Goal: Task Accomplishment & Management: Complete application form

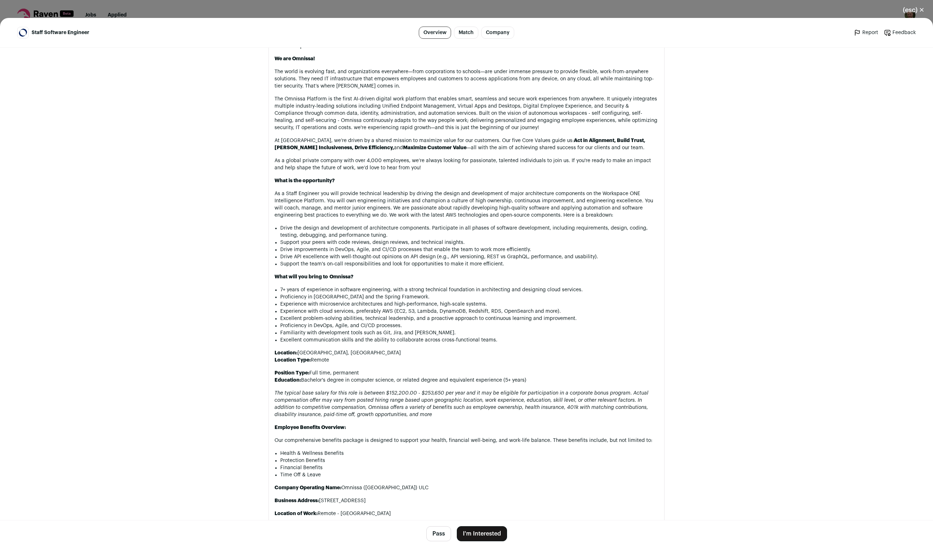
scroll to position [348, 0]
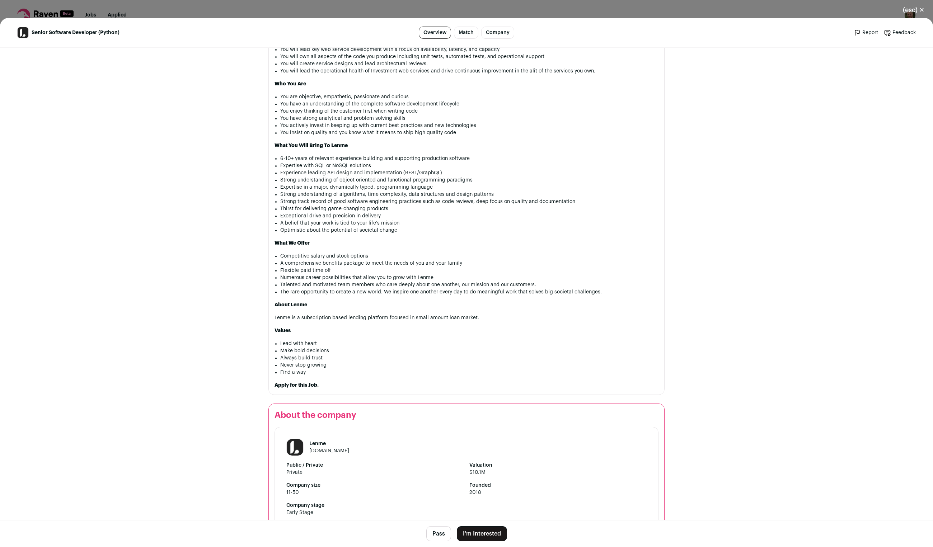
scroll to position [431, 0]
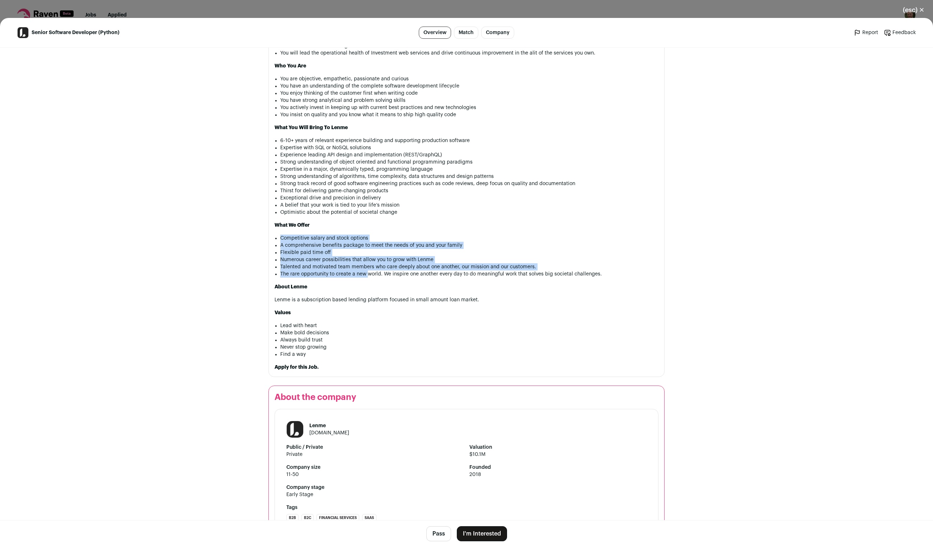
drag, startPoint x: 279, startPoint y: 237, endPoint x: 365, endPoint y: 271, distance: 93.1
click at [365, 271] on ul "Competitive salary and stock options A comprehensive benefits package to meet t…" at bounding box center [469, 256] width 378 height 43
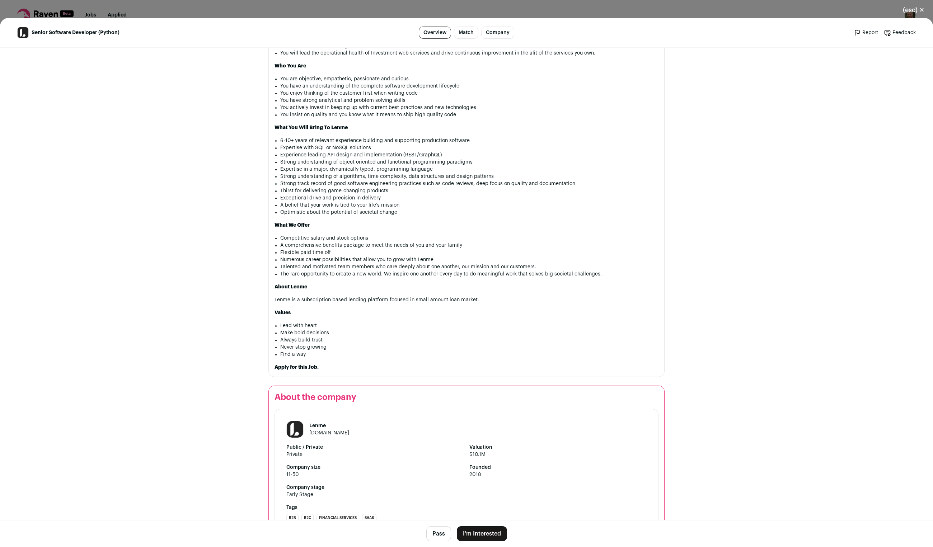
click at [368, 271] on li "The rare opportunity to create a new world. We inspire one another every day to…" at bounding box center [469, 274] width 378 height 7
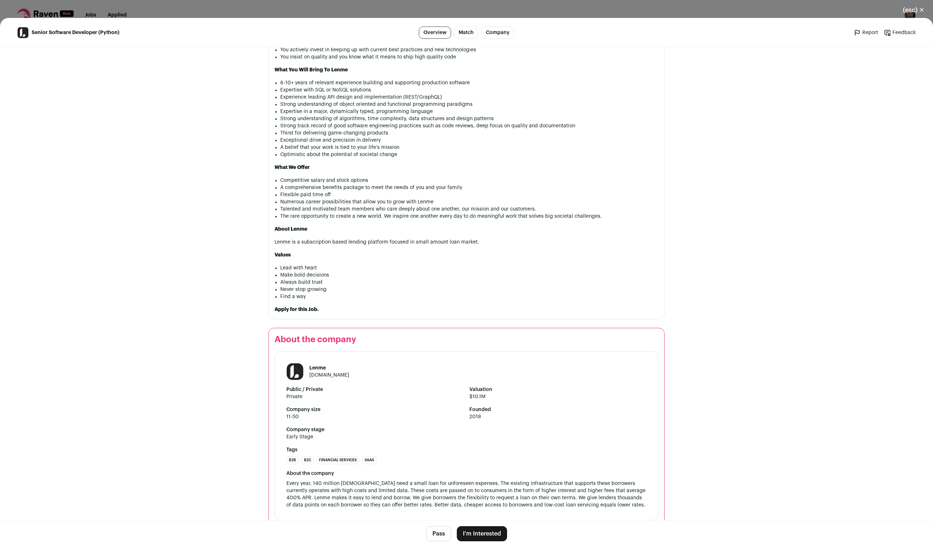
scroll to position [507, 0]
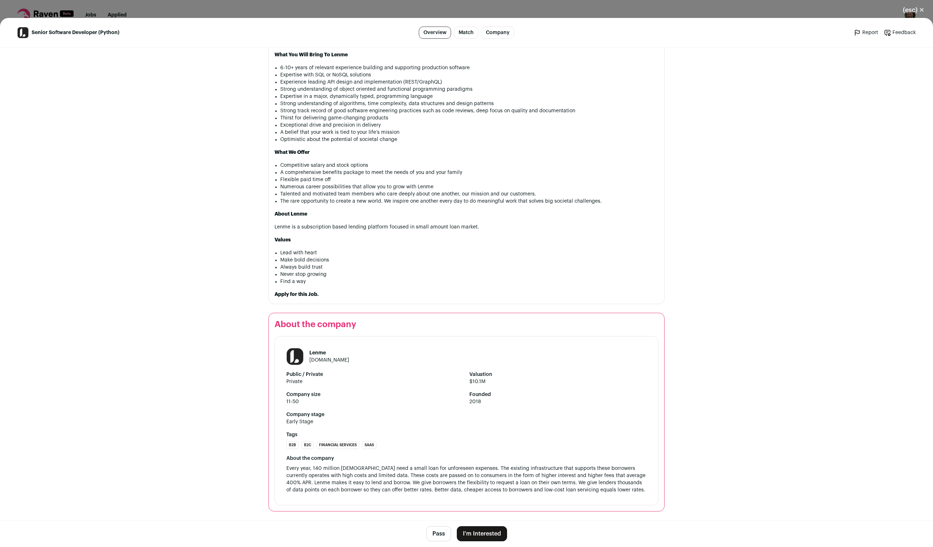
click at [484, 534] on button "I'm Interested" at bounding box center [482, 534] width 50 height 15
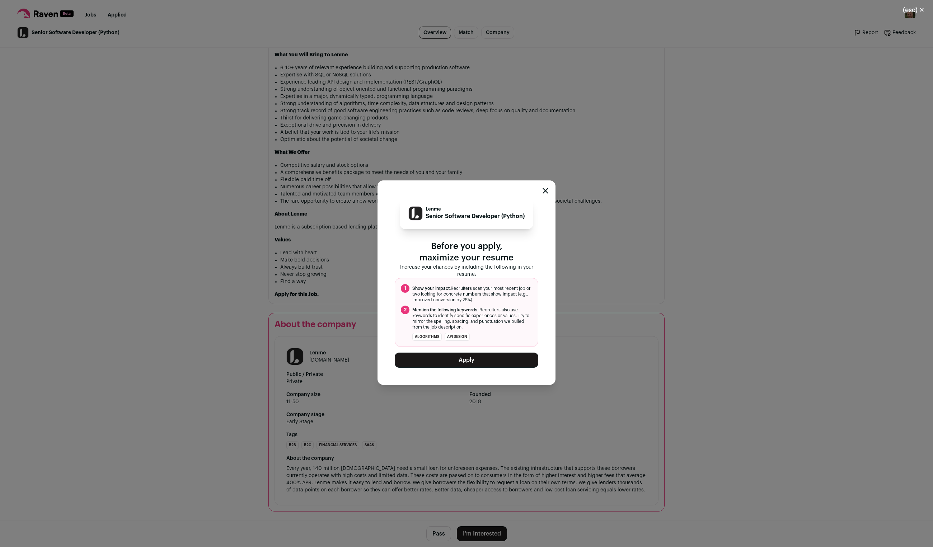
click at [467, 362] on button "Apply" at bounding box center [467, 360] width 144 height 15
